Goal: Navigation & Orientation: Go to known website

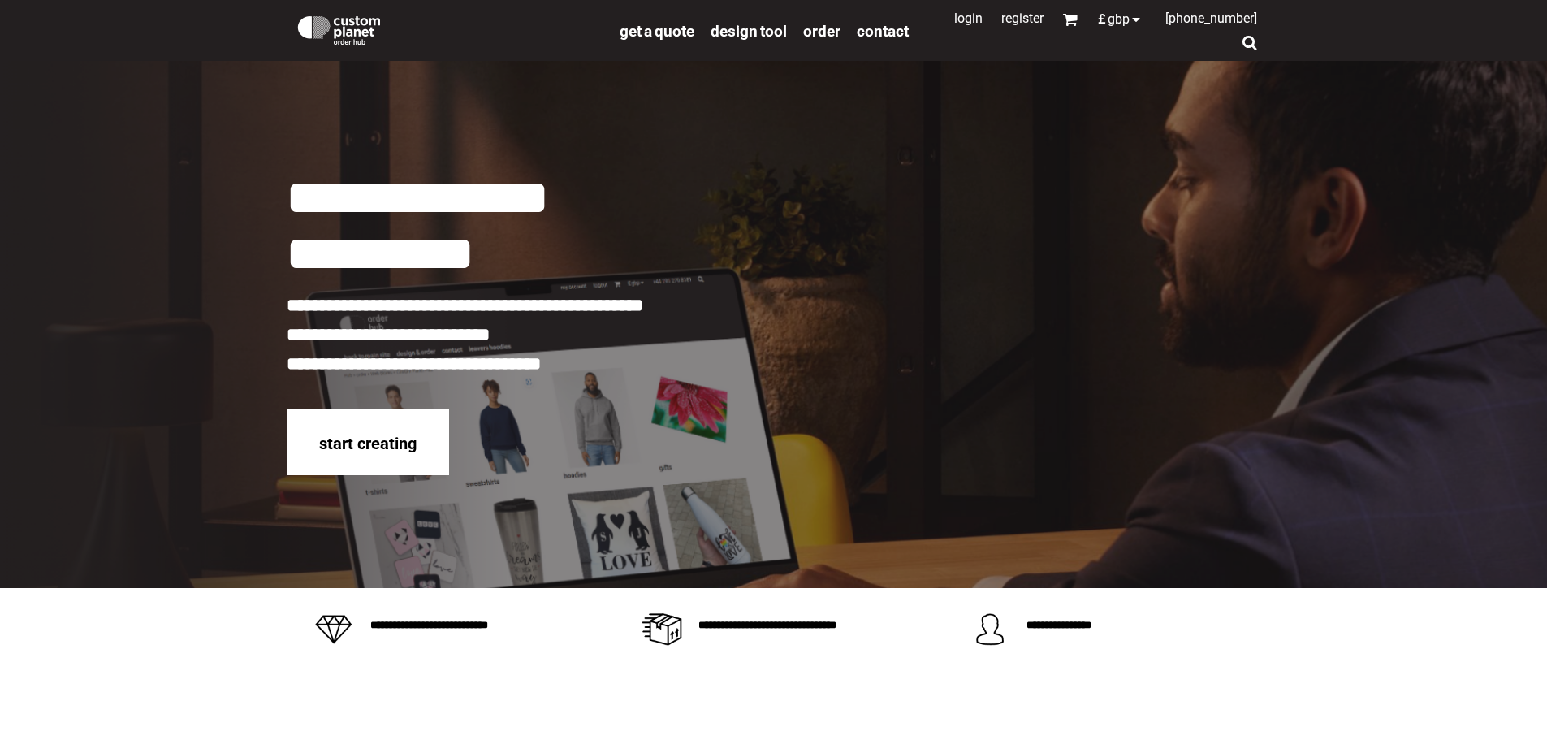
click at [954, 15] on link "Login" at bounding box center [968, 18] width 28 height 15
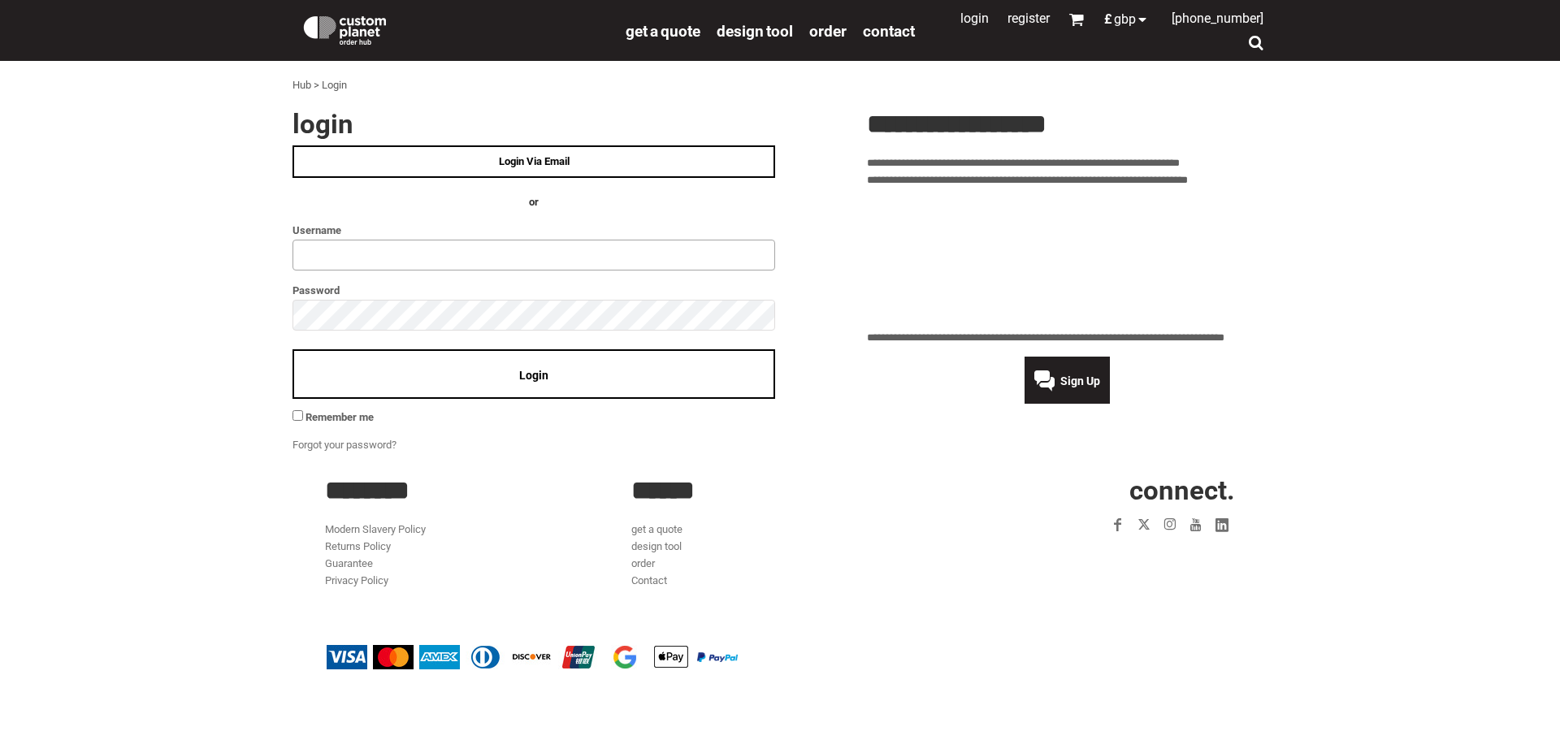
click at [354, 246] on input "text" at bounding box center [533, 255] width 482 height 31
type input "**********"
click at [505, 372] on div "Login" at bounding box center [533, 374] width 482 height 50
